Goal: Check status: Check status

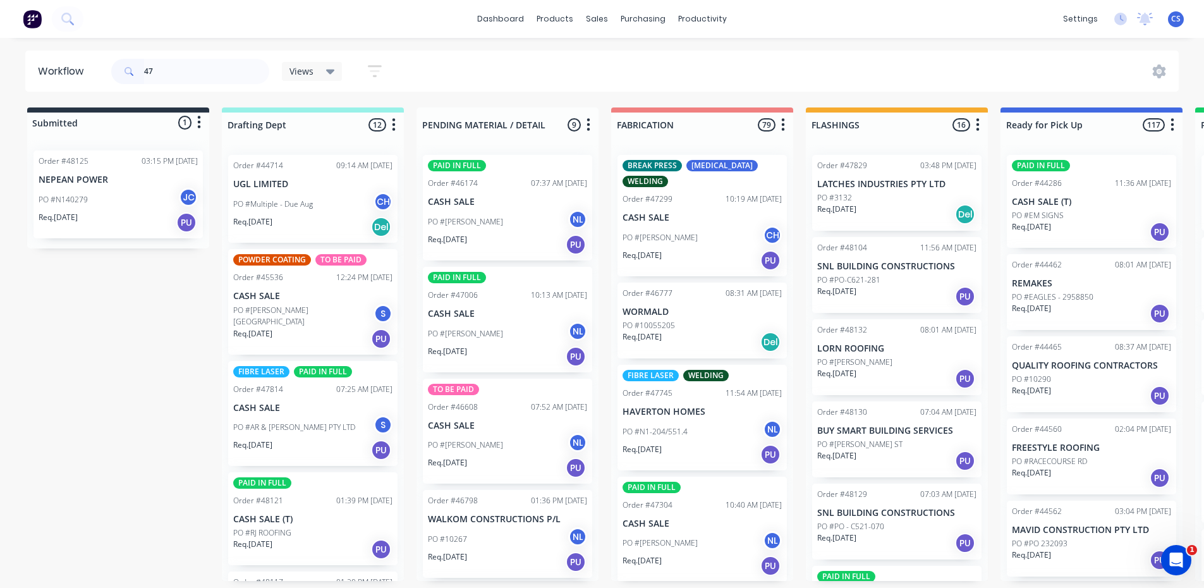
type input "4"
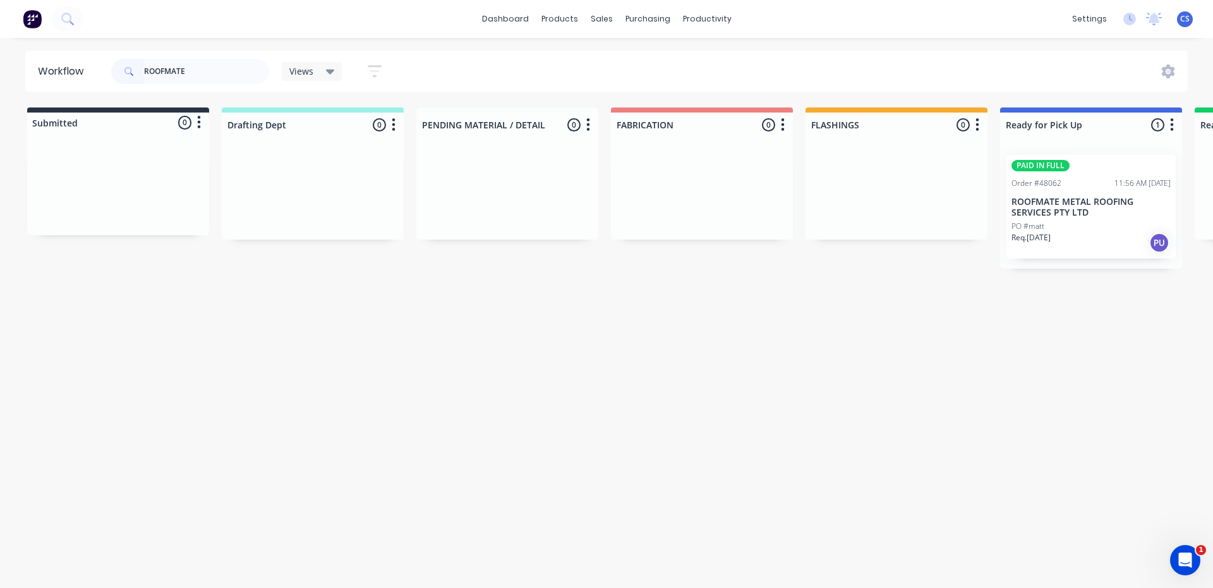
type input "ROOFMATE"
click at [1112, 202] on p "ROOFMATE METAL ROOFING SERVICES PTY LTD" at bounding box center [1091, 206] width 159 height 21
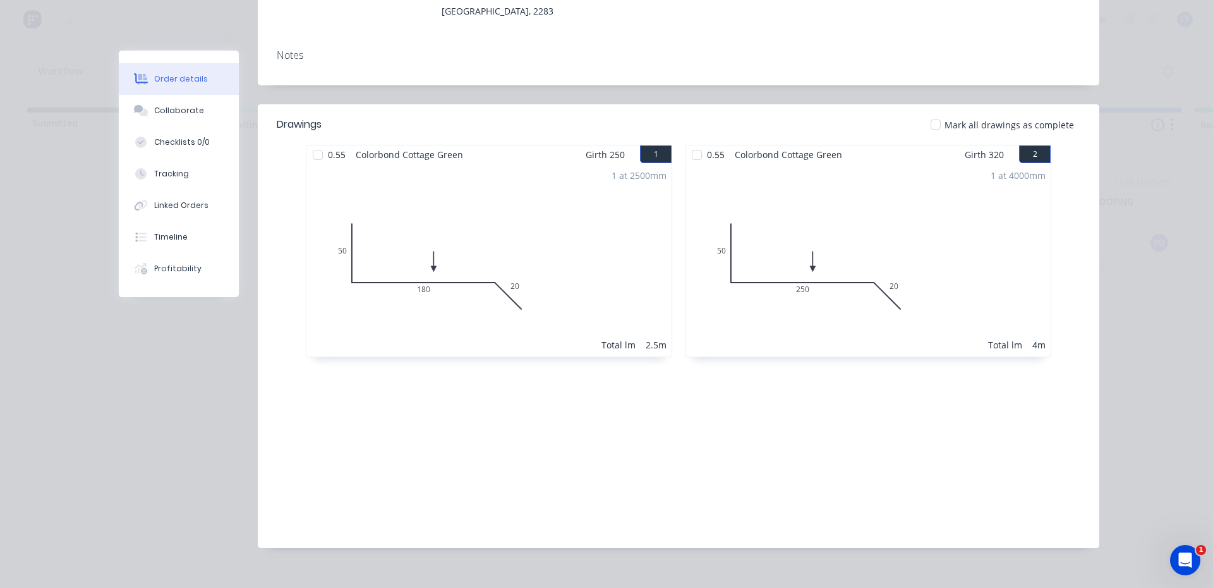
scroll to position [259, 0]
click at [144, 118] on button "Collaborate" at bounding box center [179, 111] width 120 height 32
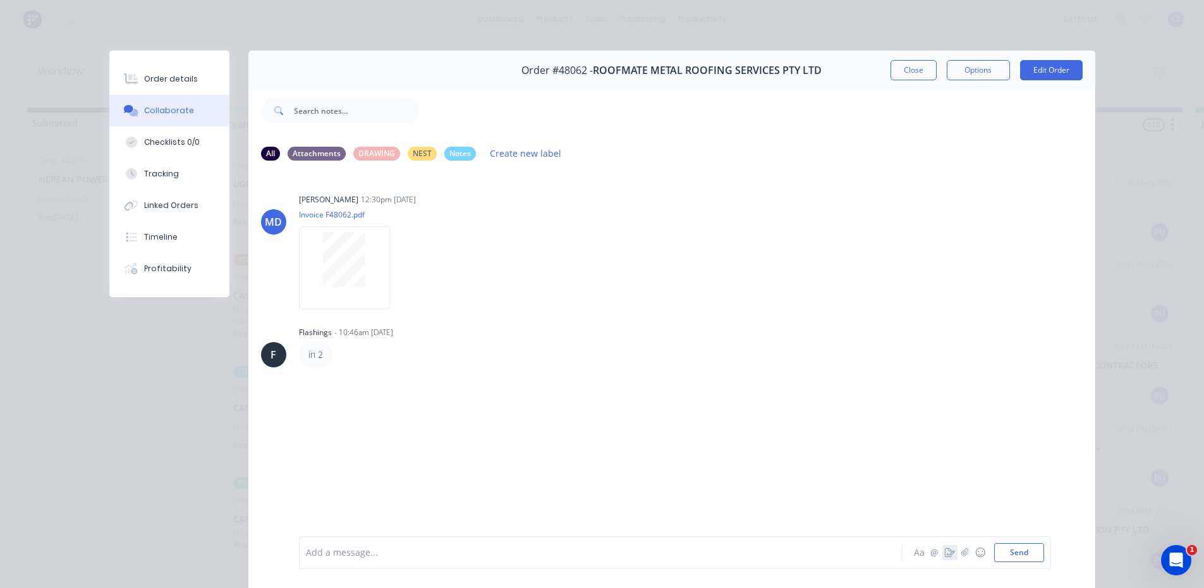
drag, startPoint x: 944, startPoint y: 560, endPoint x: 938, endPoint y: 552, distance: 10.0
click at [943, 557] on div "Aa @ ☺ Send" at bounding box center [978, 552] width 132 height 19
click at [946, 552] on icon "button" at bounding box center [950, 552] width 10 height 9
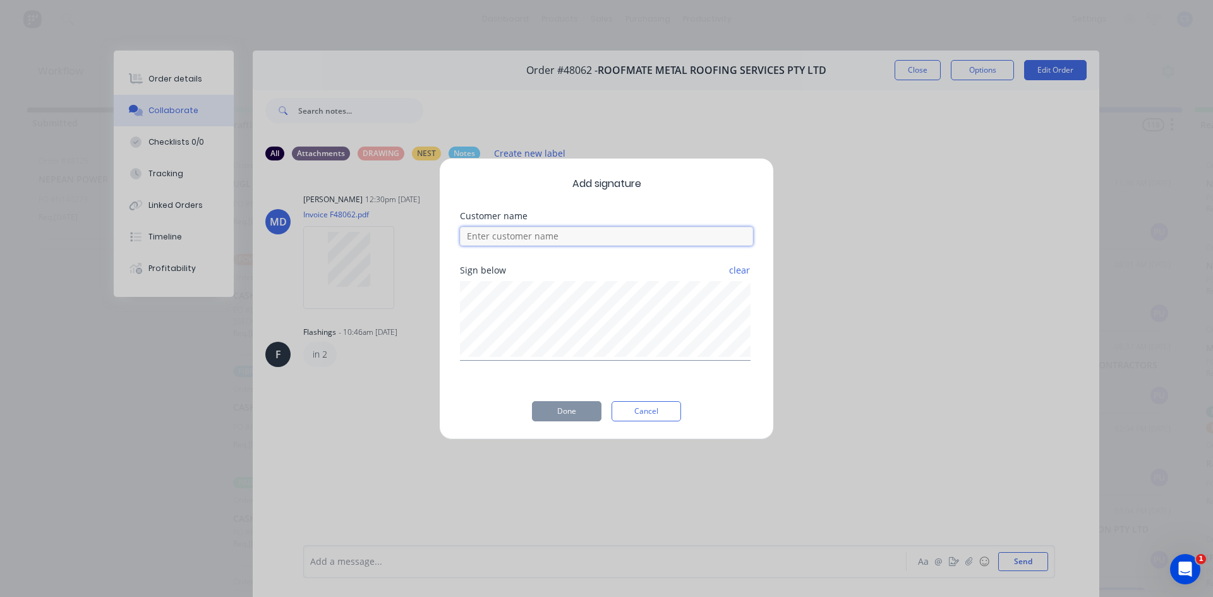
click at [606, 231] on input at bounding box center [606, 236] width 293 height 19
type input "MATT"
click at [560, 401] on button "Done" at bounding box center [567, 411] width 70 height 20
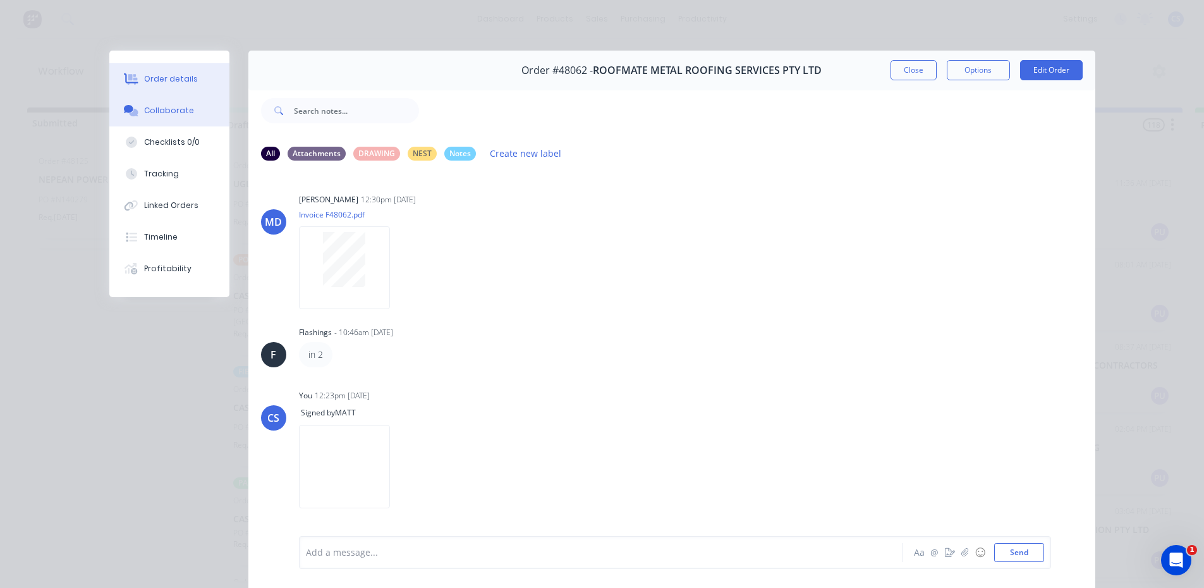
click at [148, 81] on div "Order details" at bounding box center [171, 78] width 54 height 11
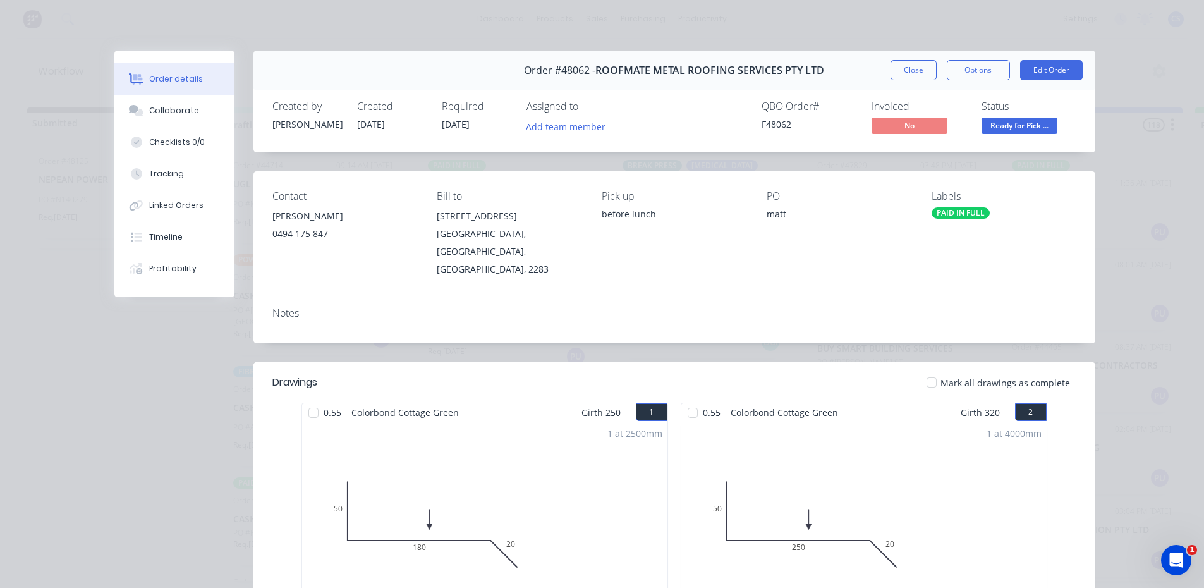
click at [997, 121] on span "Ready for Pick ..." at bounding box center [1019, 126] width 76 height 16
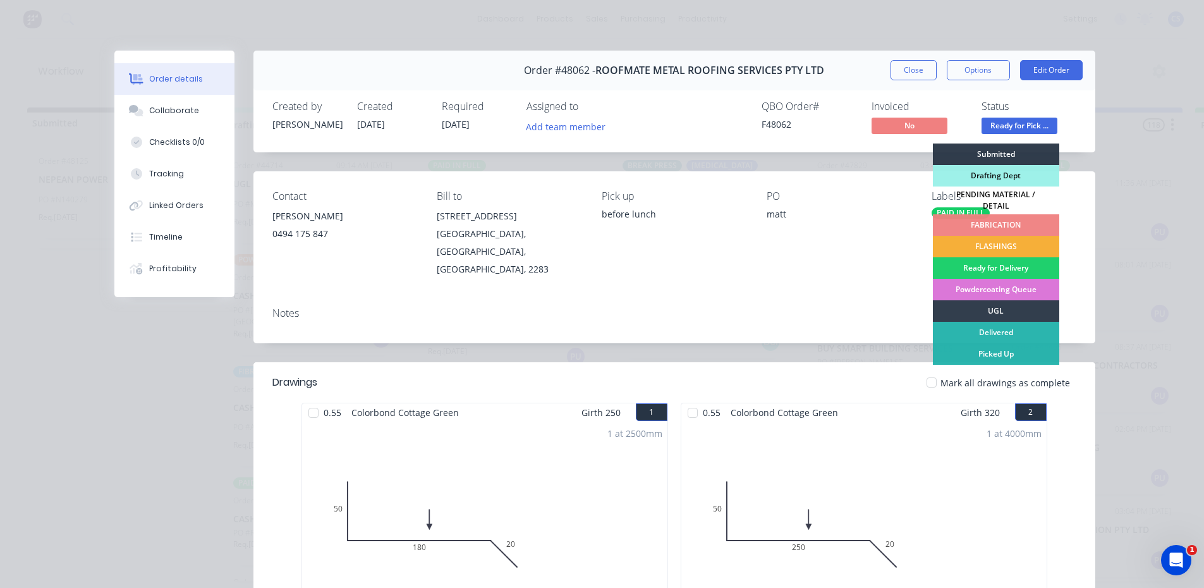
click at [1001, 343] on div "Picked Up" at bounding box center [996, 353] width 126 height 21
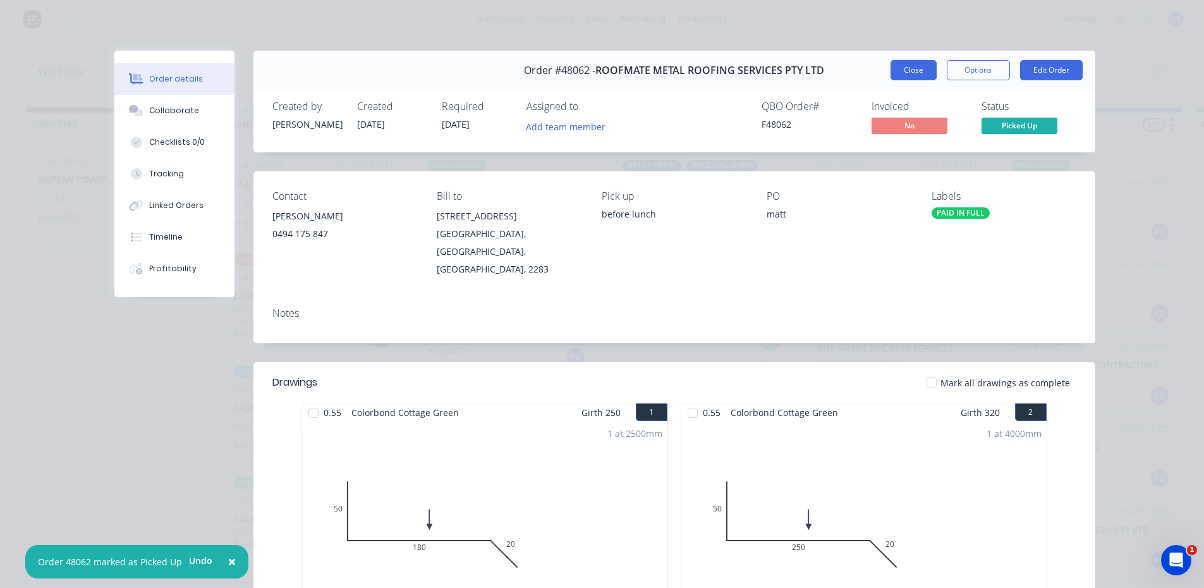
click at [916, 79] on button "Close" at bounding box center [913, 70] width 46 height 20
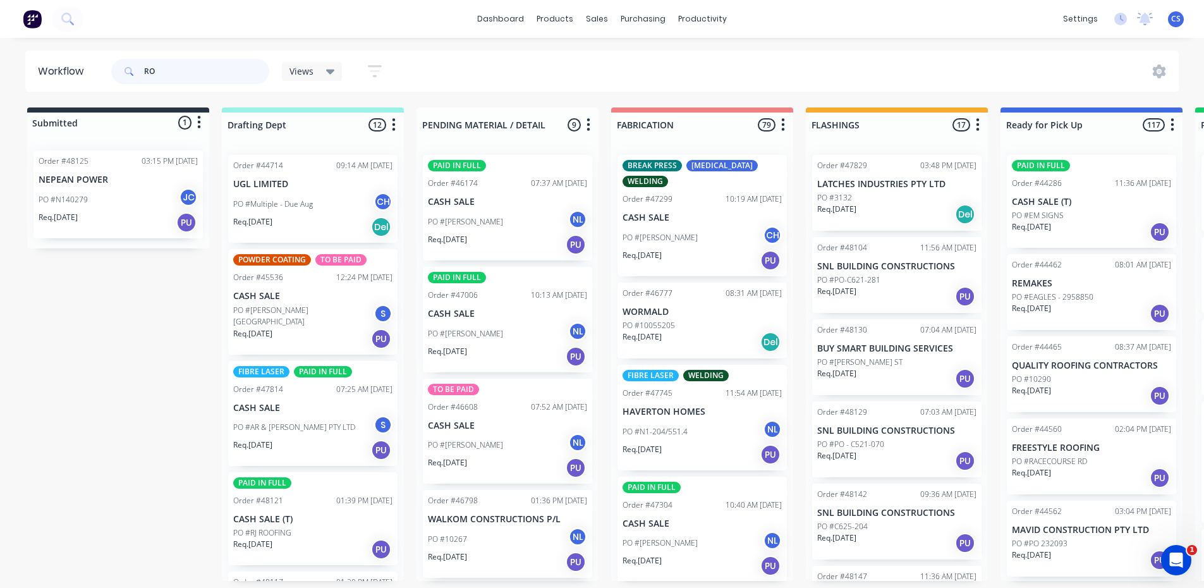
type input "R"
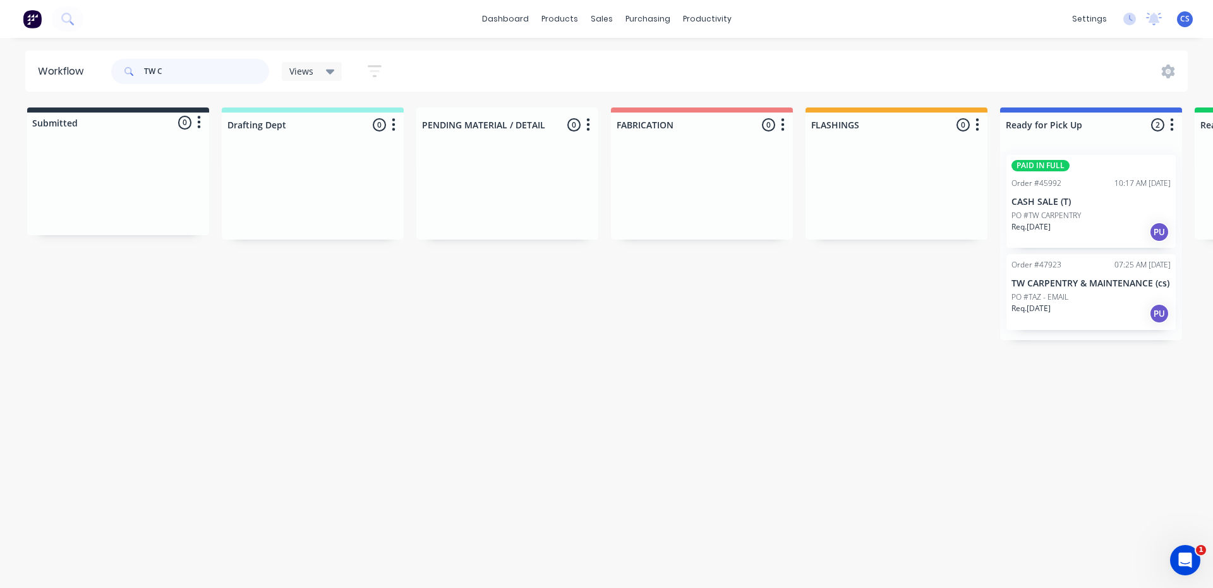
type input "TW C"
click at [1060, 224] on div "Req. [DATE] PU" at bounding box center [1091, 231] width 159 height 21
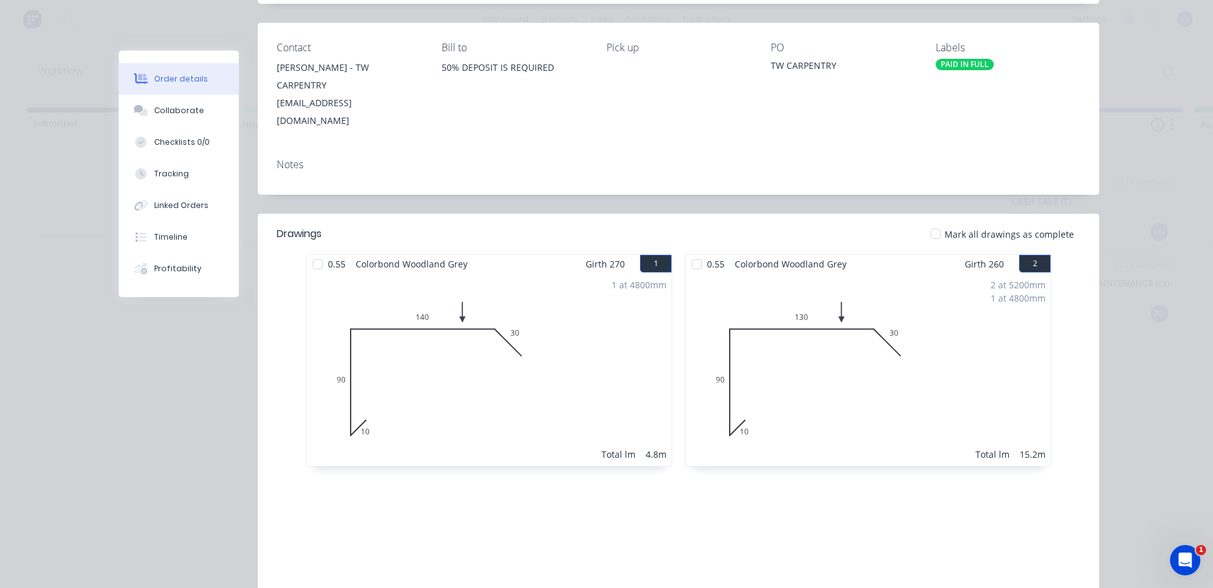
scroll to position [126, 0]
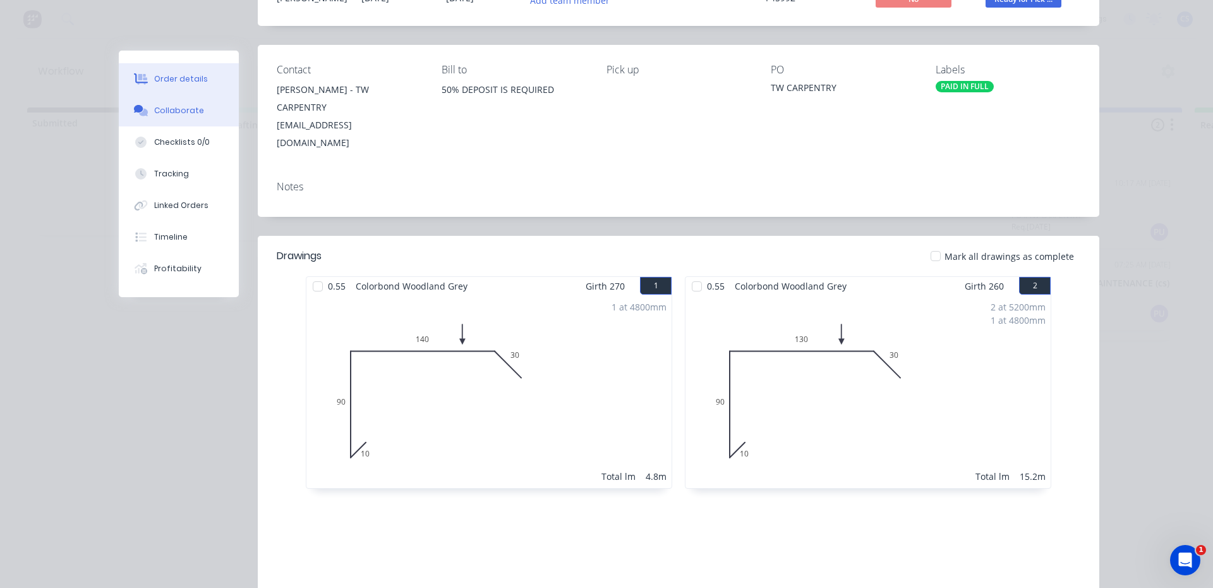
click at [180, 106] on div "Collaborate" at bounding box center [179, 110] width 50 height 11
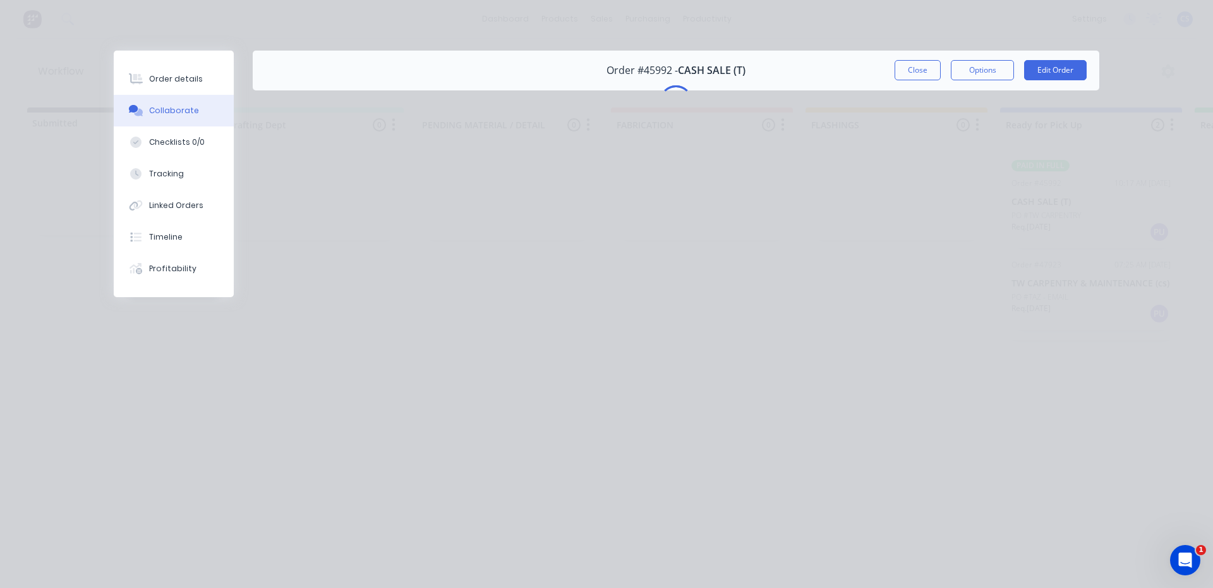
scroll to position [0, 0]
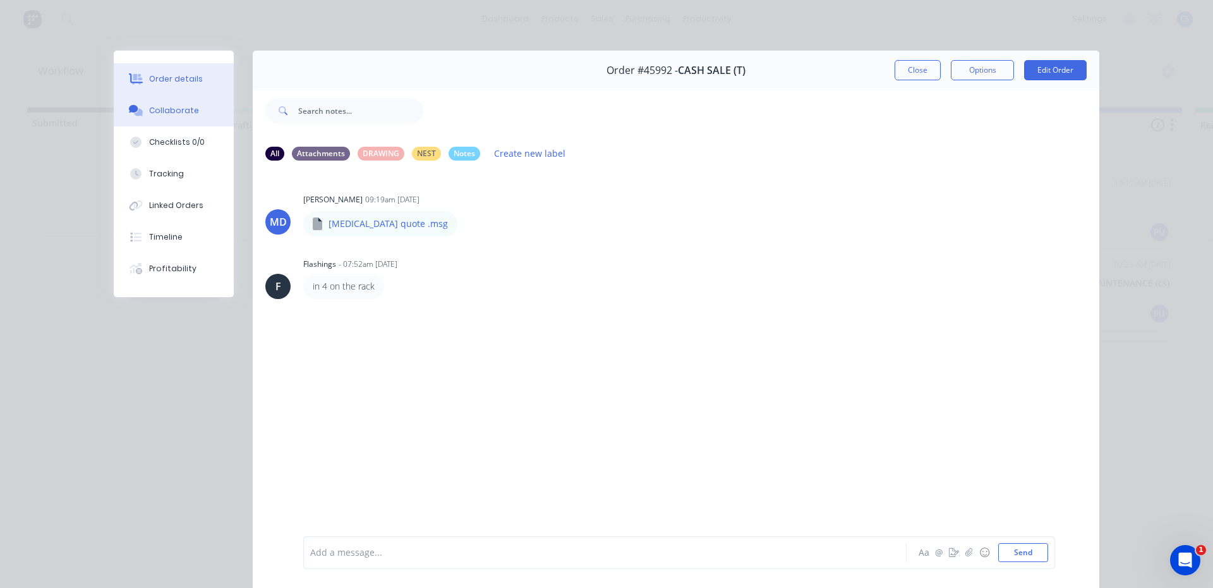
click at [183, 83] on div "Order details" at bounding box center [176, 78] width 54 height 11
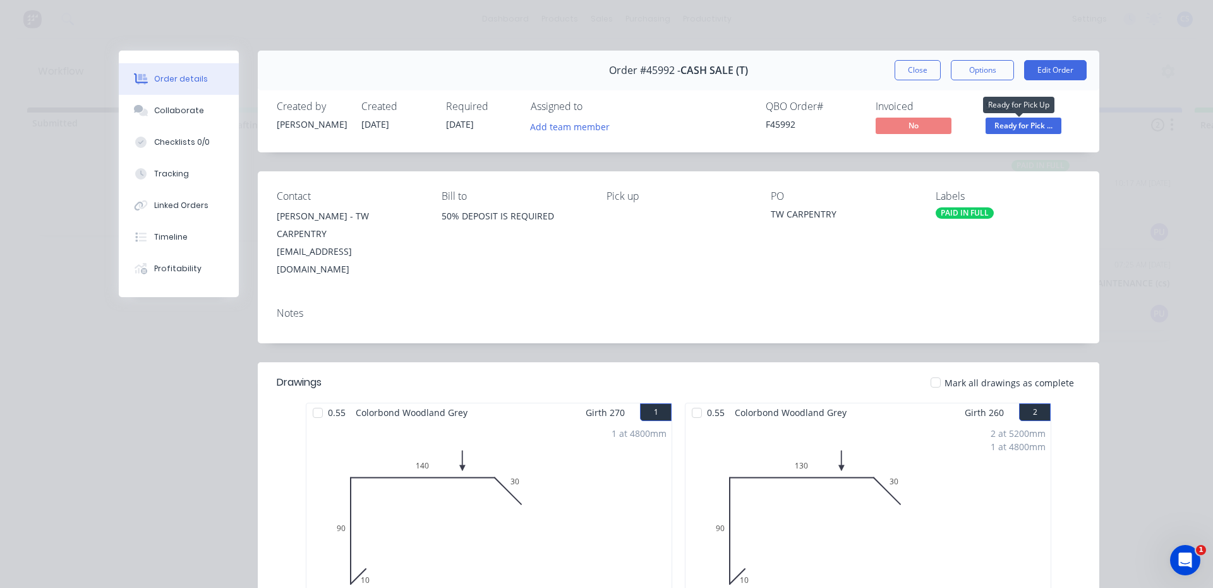
click at [1008, 131] on span "Ready for Pick ..." at bounding box center [1024, 126] width 76 height 16
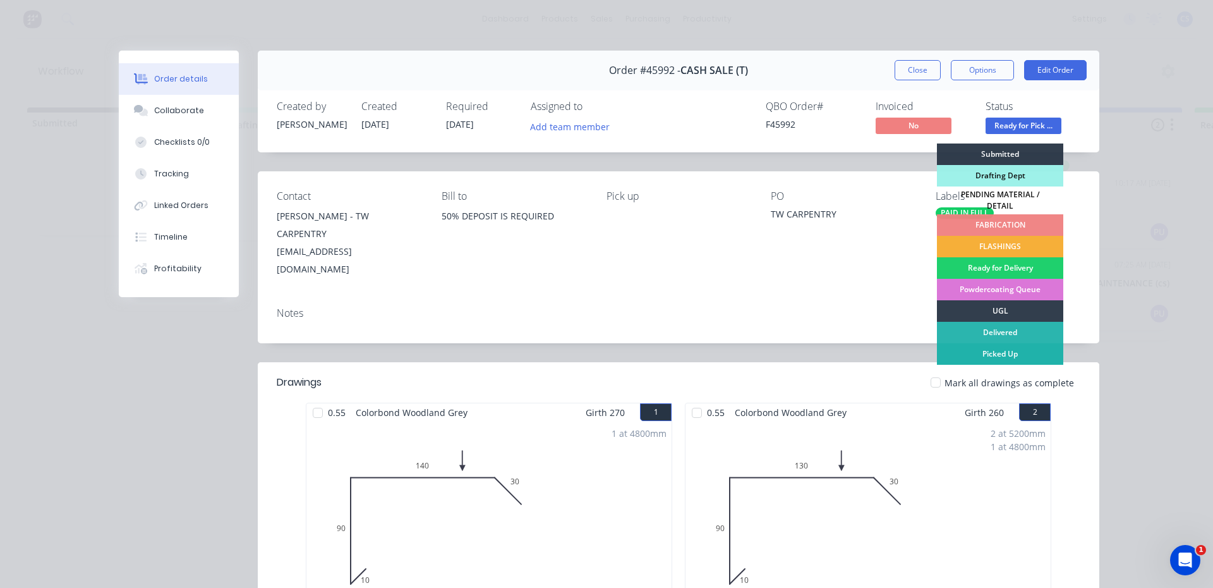
click at [1010, 347] on div "Picked Up" at bounding box center [1000, 353] width 126 height 21
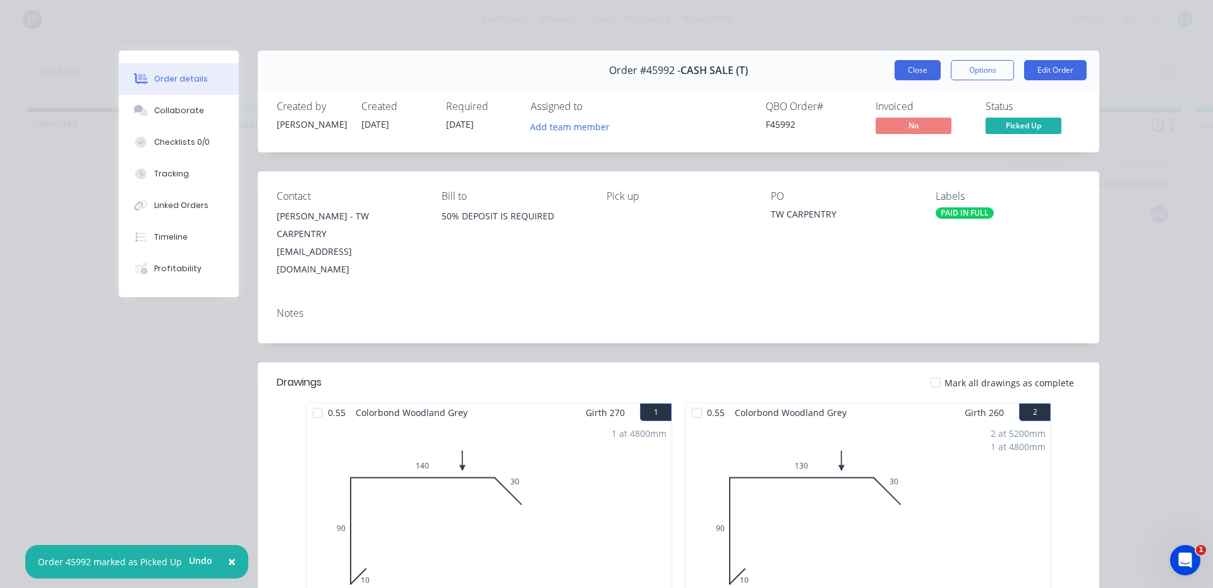
click at [905, 62] on button "Close" at bounding box center [918, 70] width 46 height 20
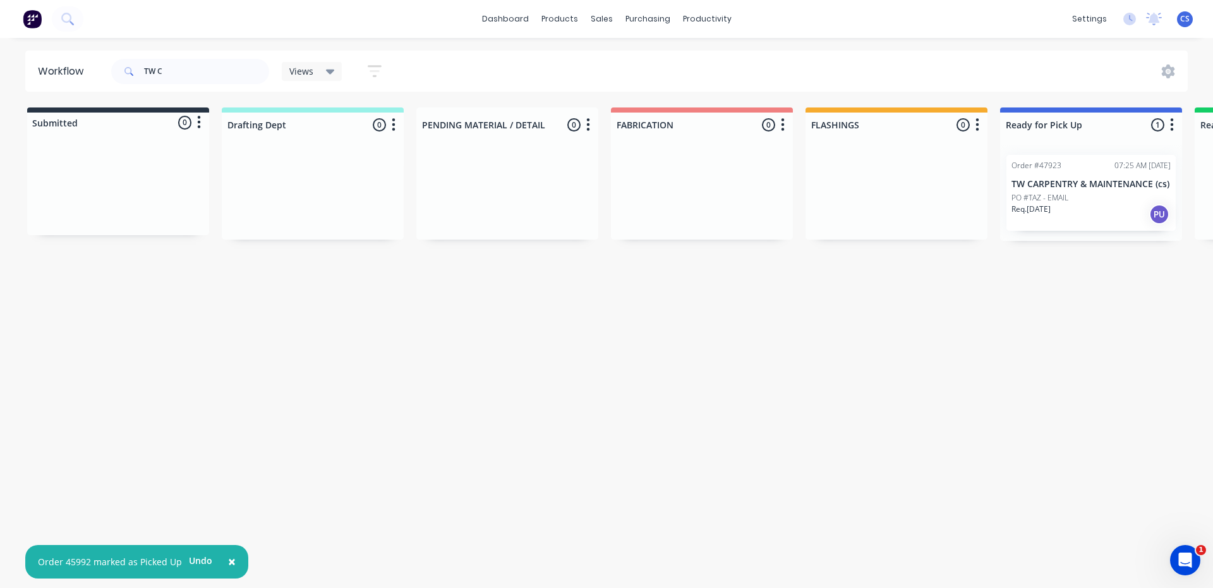
click at [1040, 205] on p "Req. [DATE]" at bounding box center [1031, 208] width 39 height 11
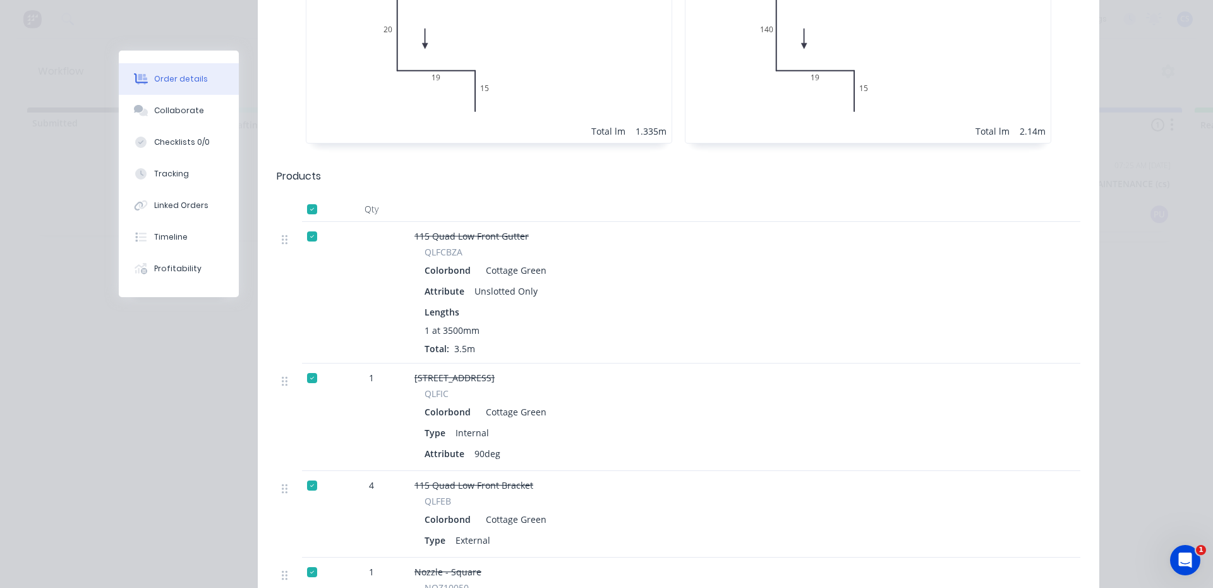
scroll to position [695, 0]
click at [191, 111] on div "Collaborate" at bounding box center [179, 110] width 50 height 11
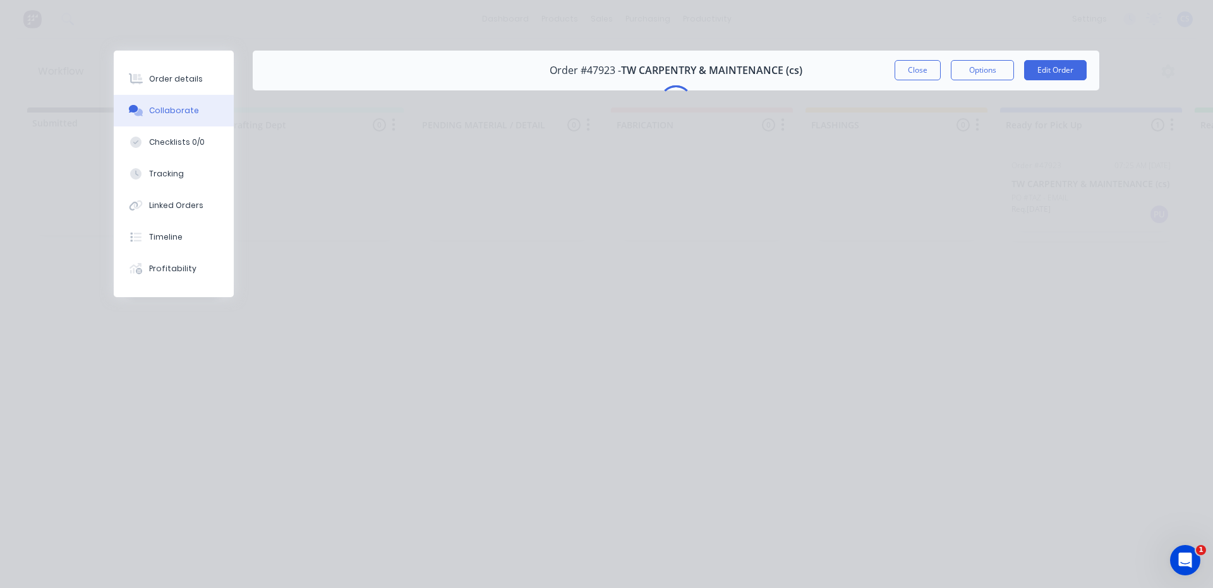
scroll to position [0, 0]
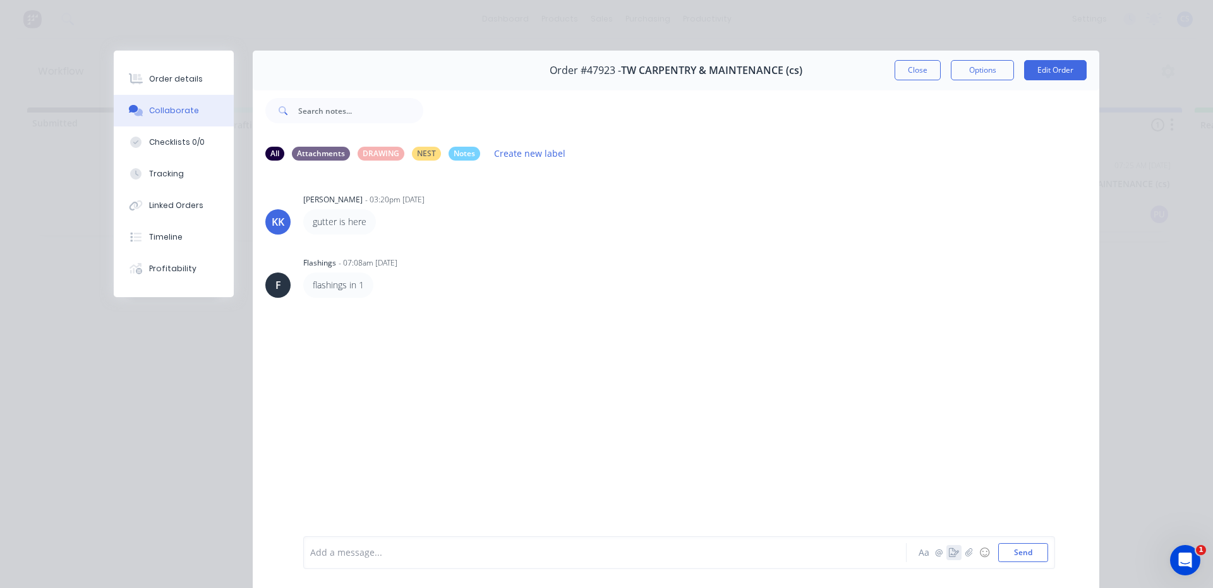
click at [949, 550] on icon "button" at bounding box center [954, 552] width 10 height 9
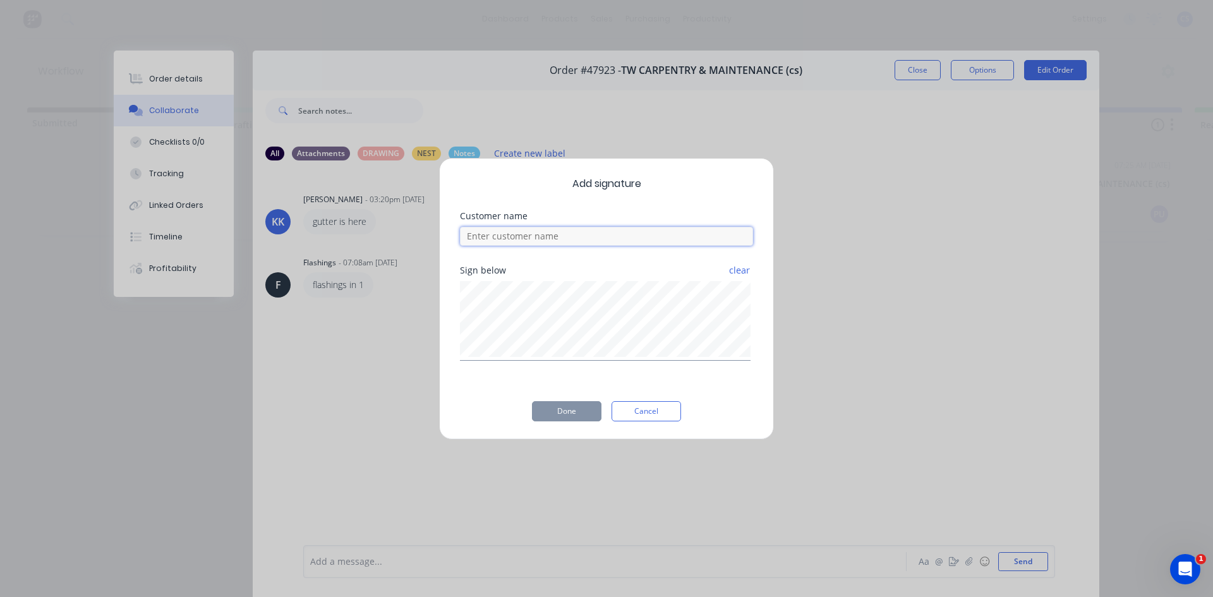
click at [531, 240] on input at bounding box center [606, 236] width 293 height 19
type input "TAZ"
click at [579, 411] on button "Done" at bounding box center [567, 411] width 70 height 20
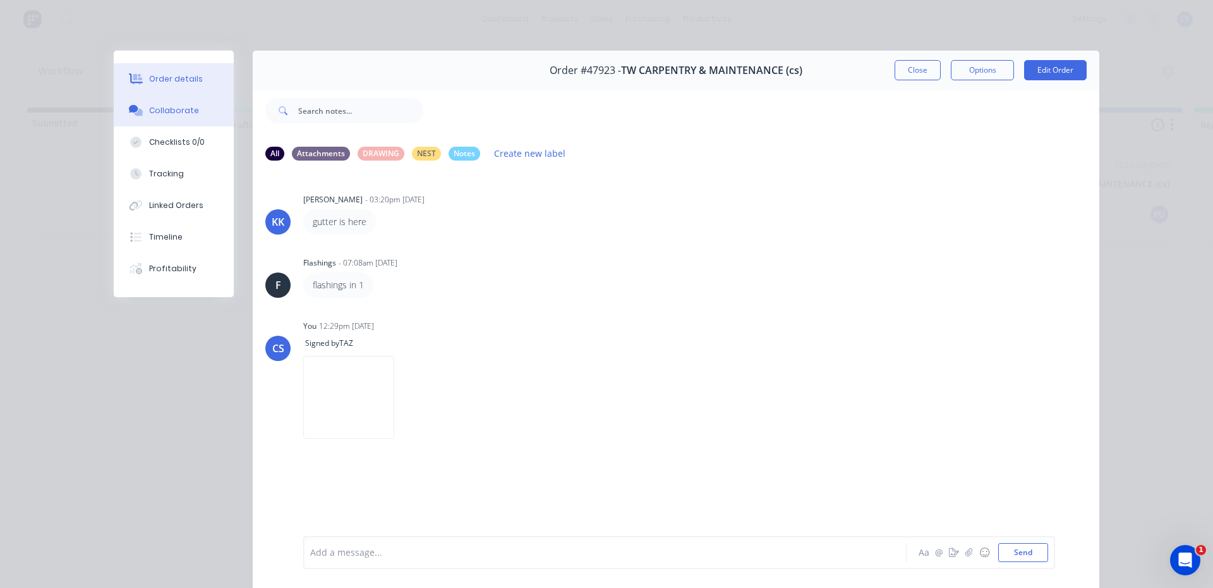
click at [164, 81] on div "Order details" at bounding box center [176, 78] width 54 height 11
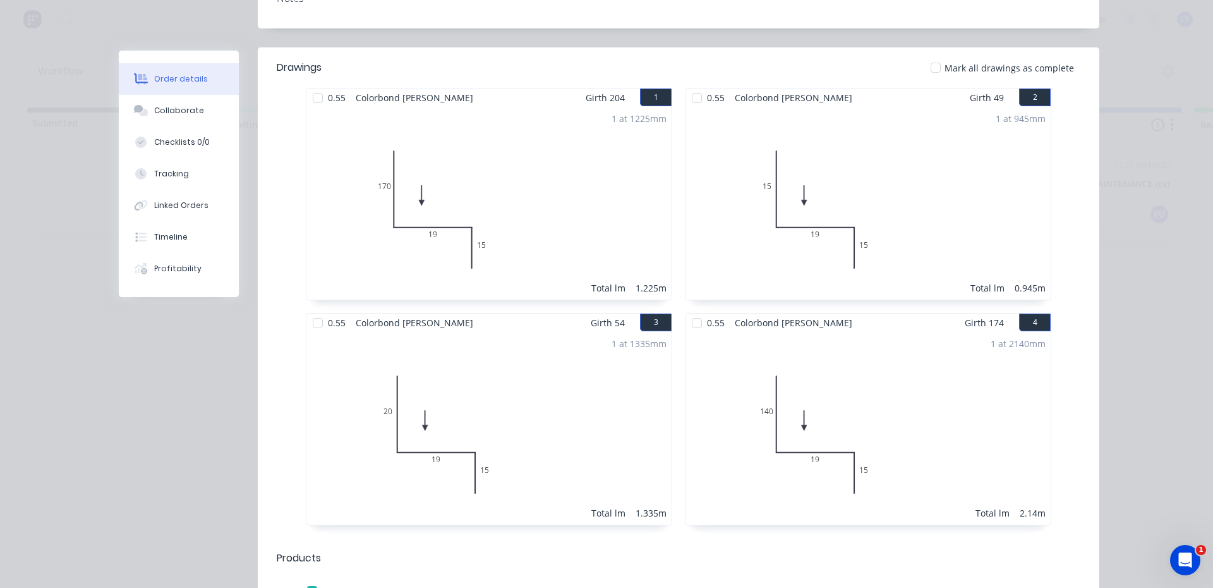
scroll to position [126, 0]
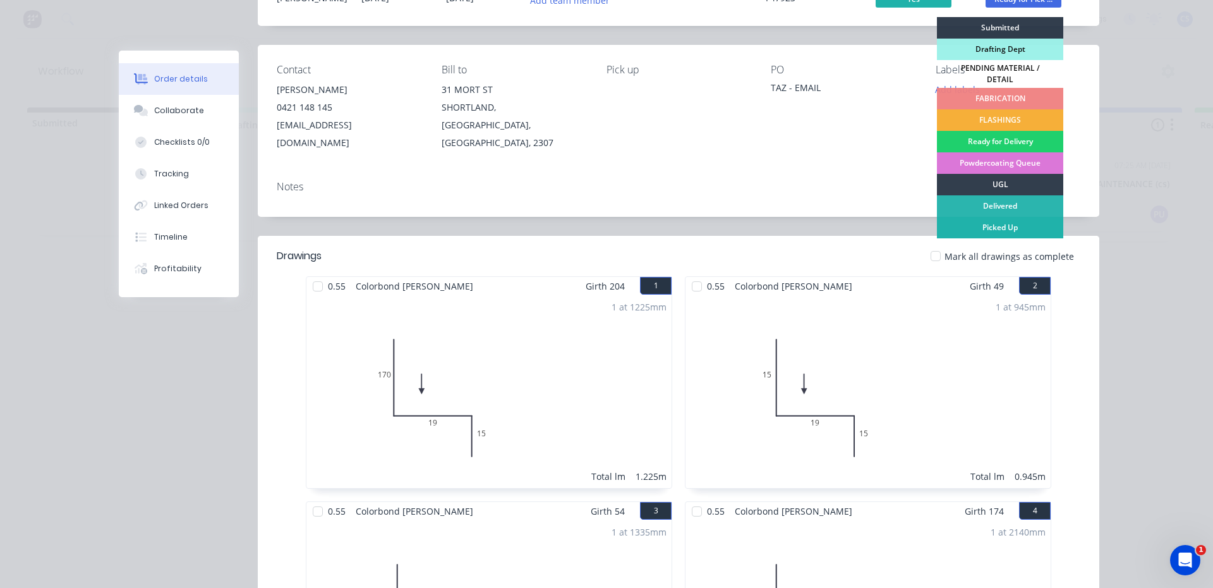
click at [983, 217] on div "Picked Up" at bounding box center [1000, 227] width 126 height 21
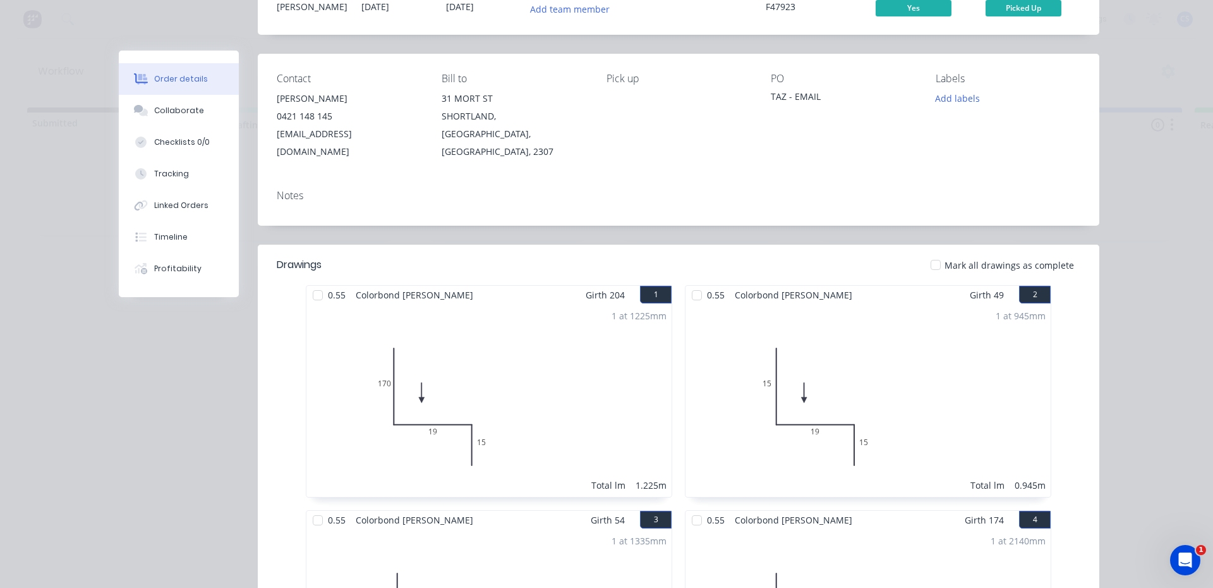
scroll to position [0, 0]
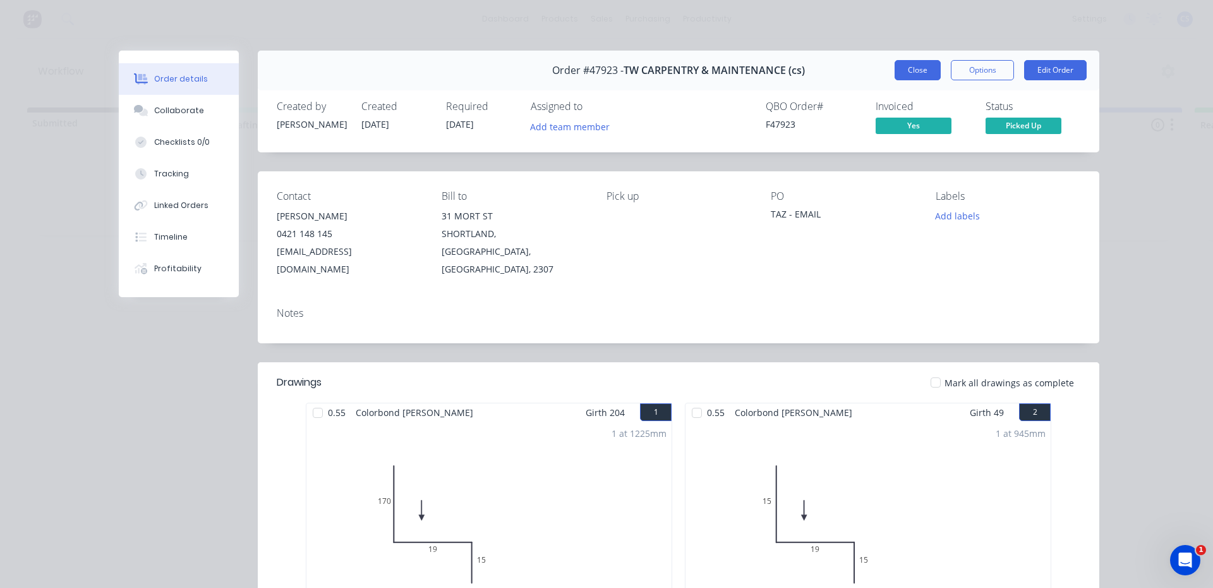
click at [901, 75] on button "Close" at bounding box center [918, 70] width 46 height 20
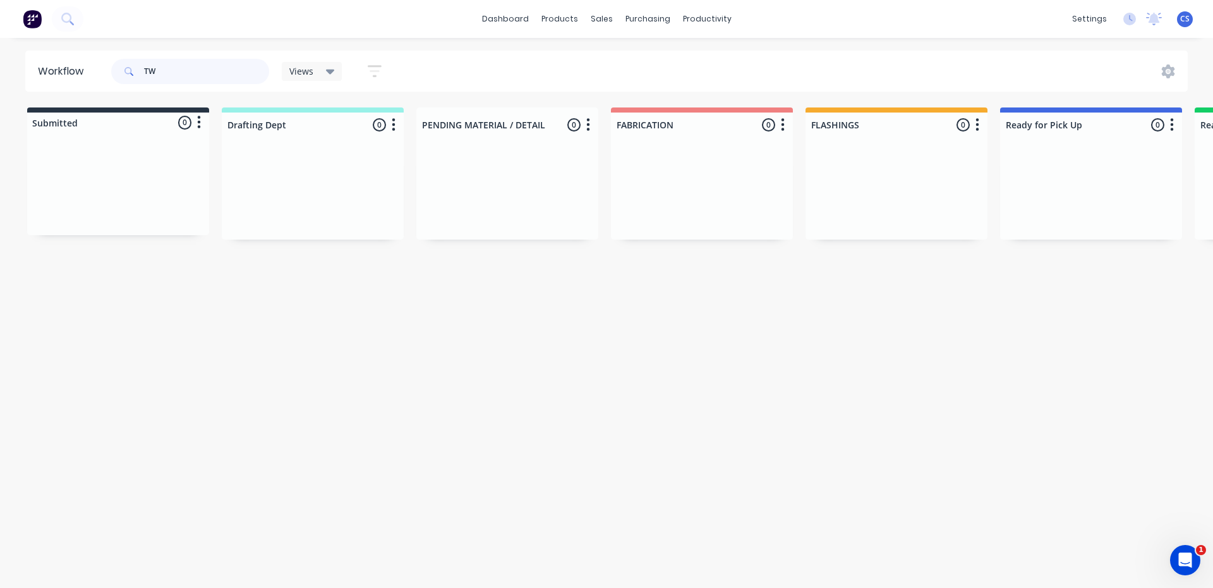
type input "T"
type input "48008"
click at [1057, 207] on div "PAID IN FULL Order #48008 07:28 AM [DATE] CASH SALE (T) PO #WILL CINELLO Req. […" at bounding box center [1091, 201] width 169 height 93
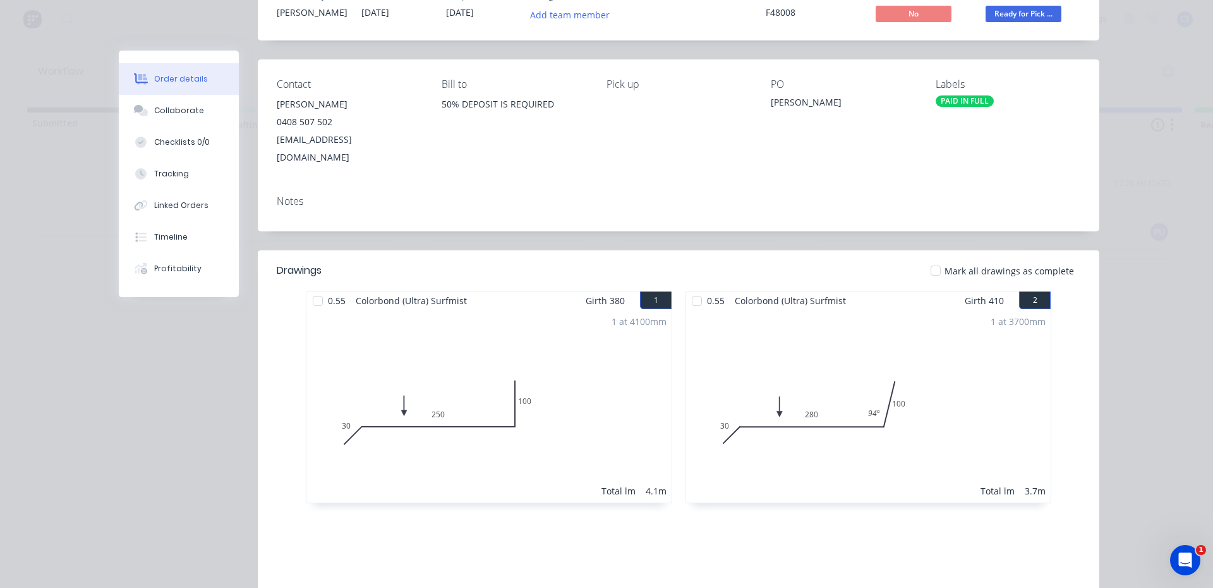
scroll to position [190, 0]
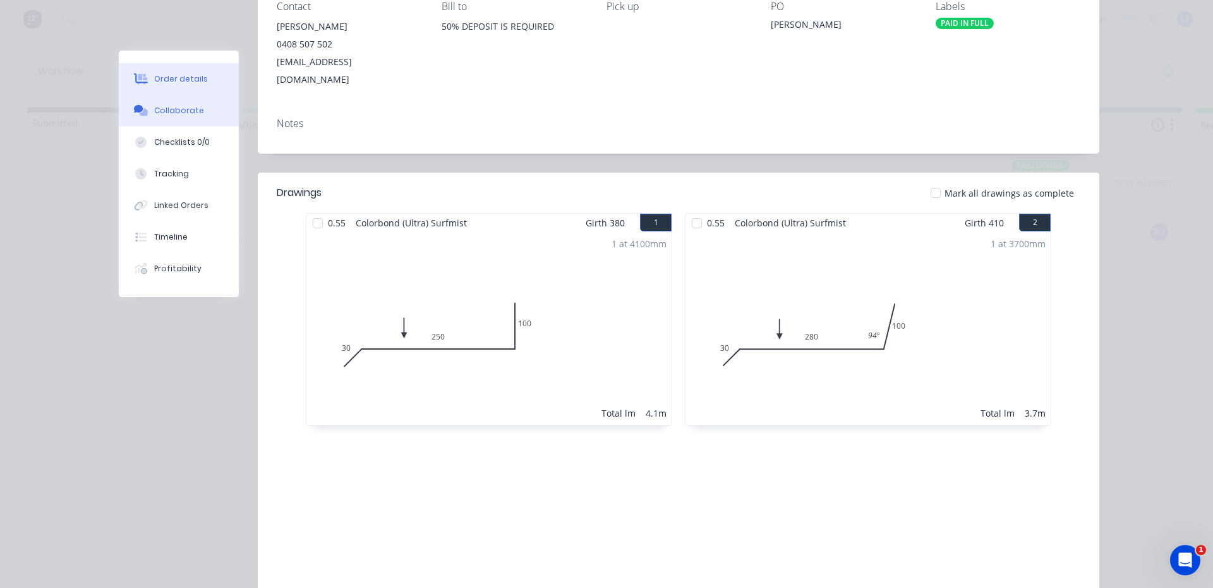
click at [155, 121] on button "Collaborate" at bounding box center [179, 111] width 120 height 32
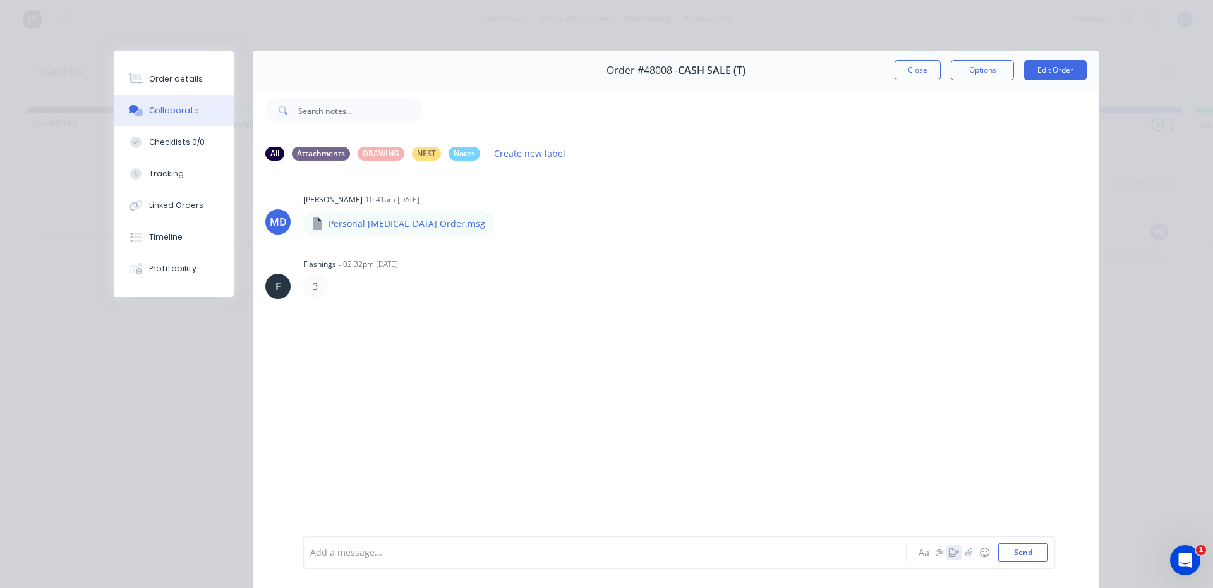
click at [946, 547] on button "button" at bounding box center [953, 552] width 15 height 15
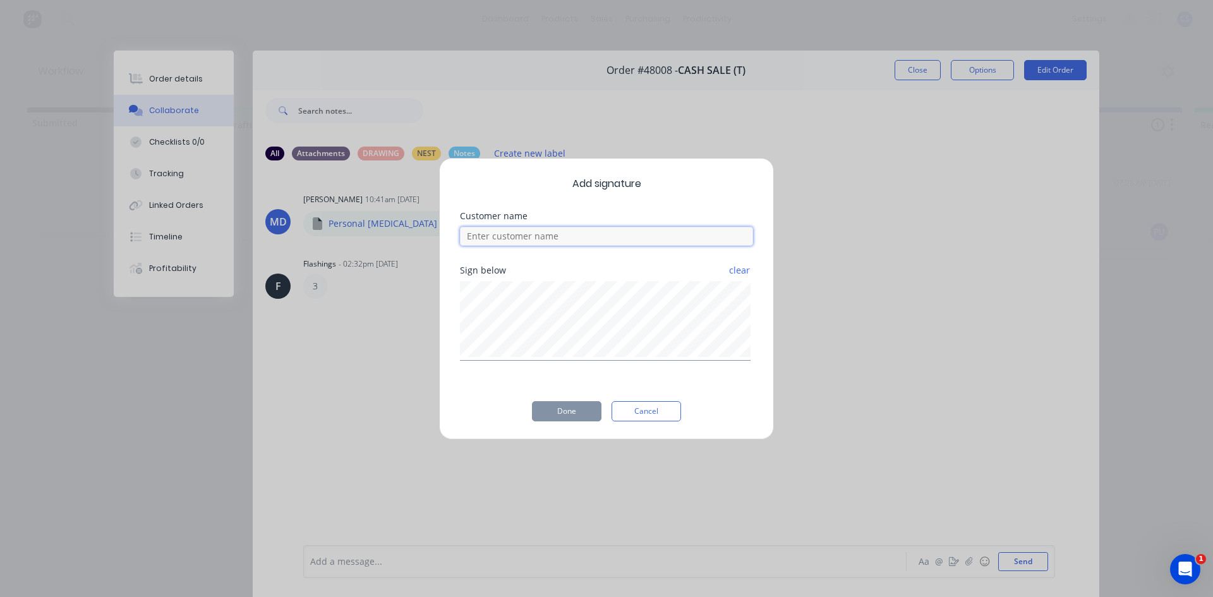
click at [510, 241] on input at bounding box center [606, 236] width 293 height 19
type input "WILL"
drag, startPoint x: 571, startPoint y: 419, endPoint x: 569, endPoint y: 411, distance: 8.0
click at [571, 418] on button "Done" at bounding box center [567, 411] width 70 height 20
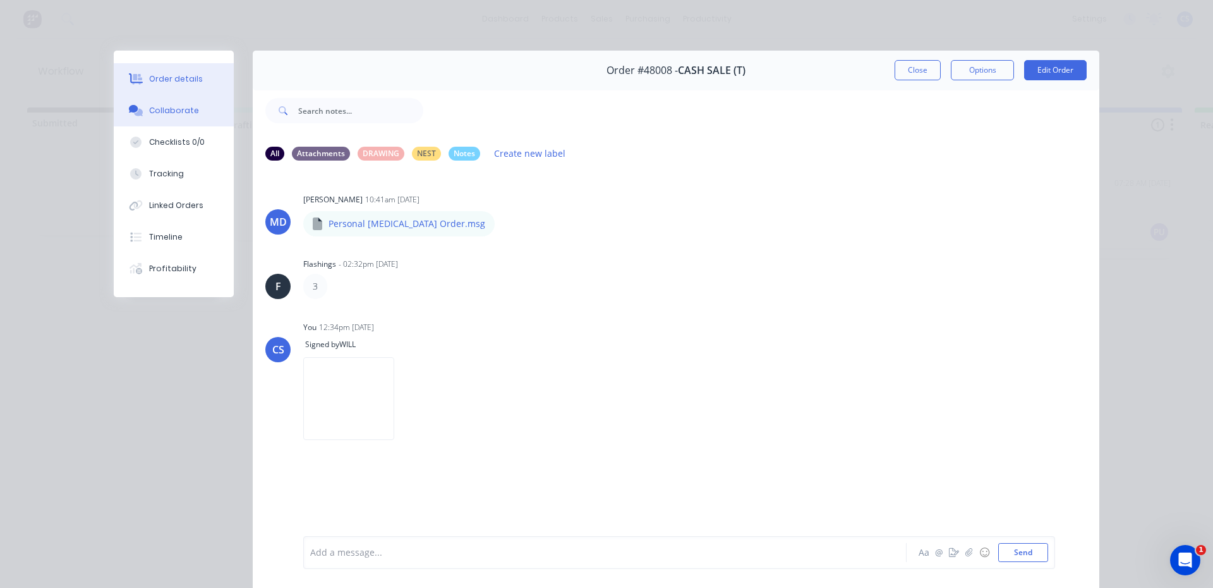
click at [159, 82] on div "Order details" at bounding box center [176, 78] width 54 height 11
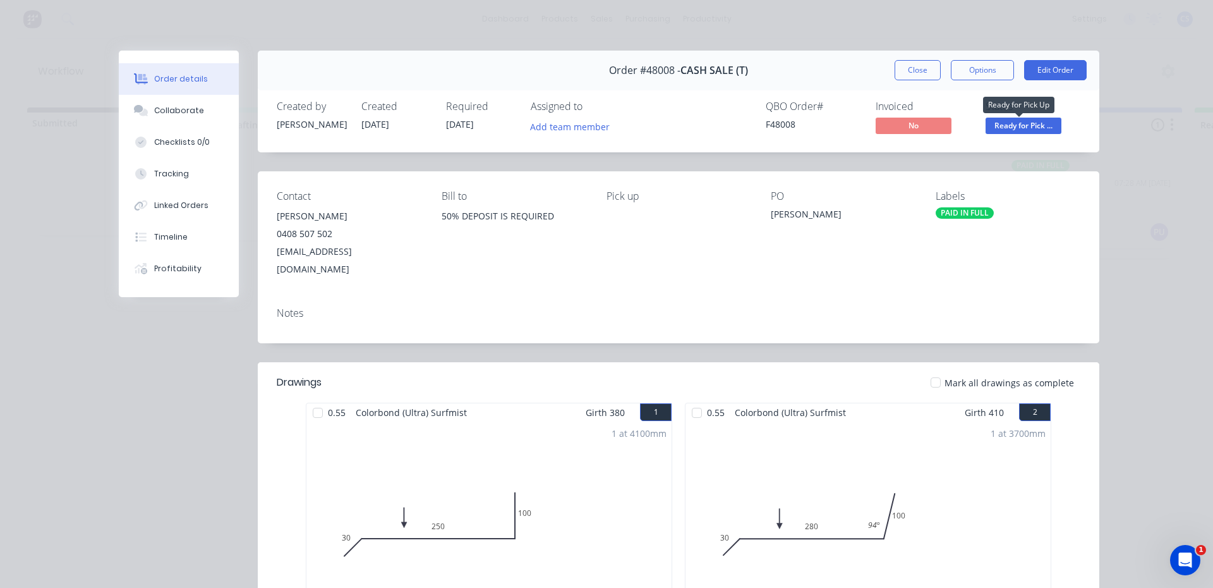
click at [1033, 126] on span "Ready for Pick ..." at bounding box center [1024, 126] width 76 height 16
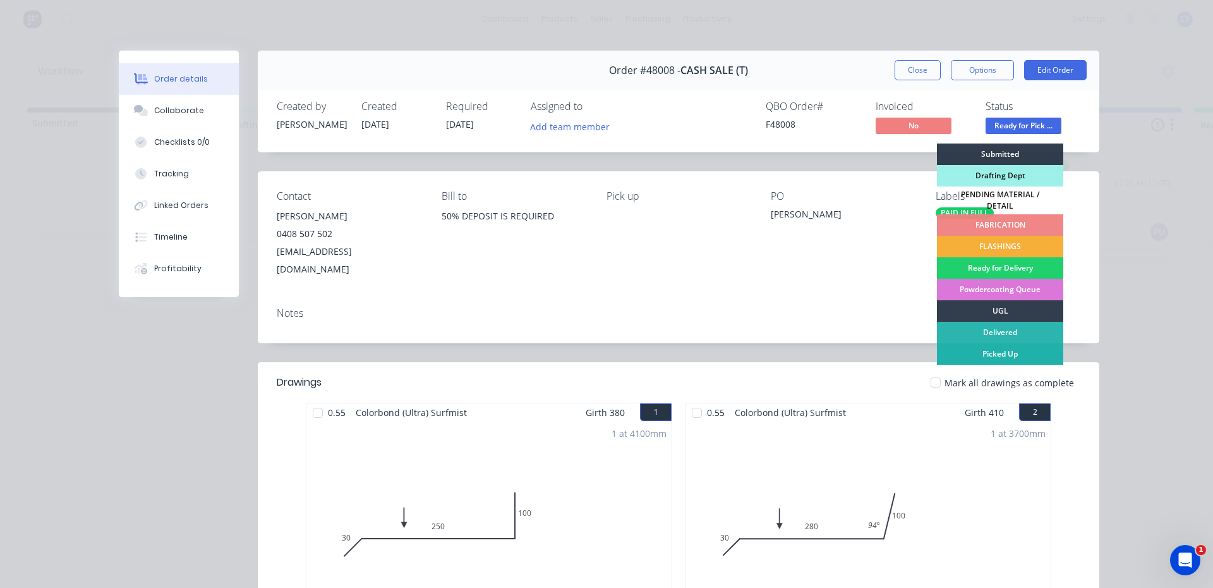
click at [1020, 345] on div "Picked Up" at bounding box center [1000, 353] width 126 height 21
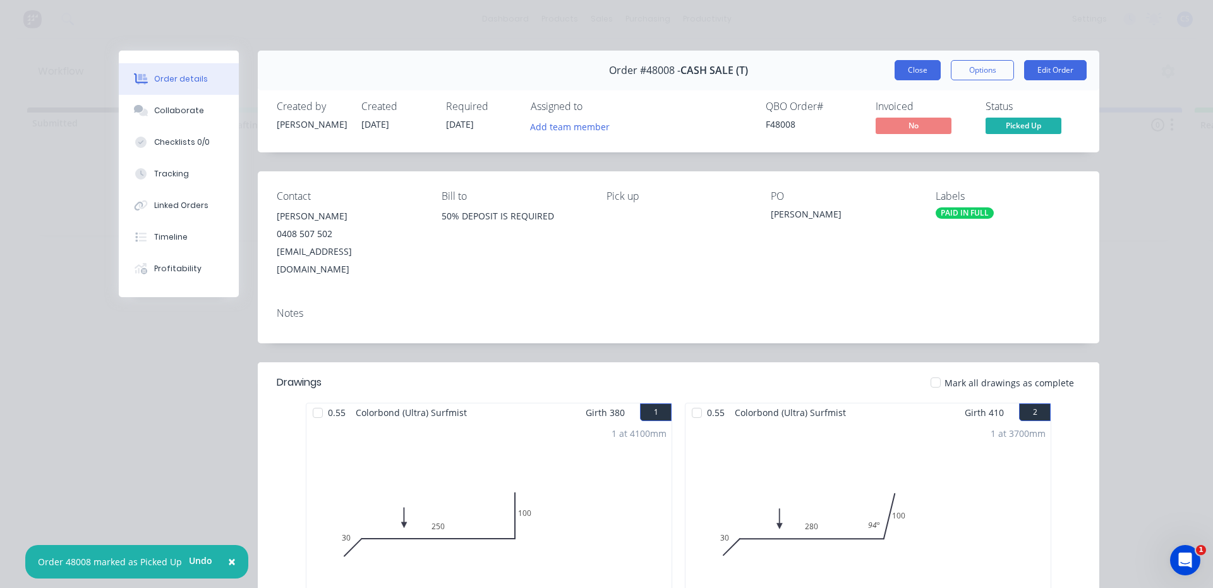
click at [917, 77] on button "Close" at bounding box center [918, 70] width 46 height 20
